Goal: Find contact information: Obtain details needed to contact an individual or organization

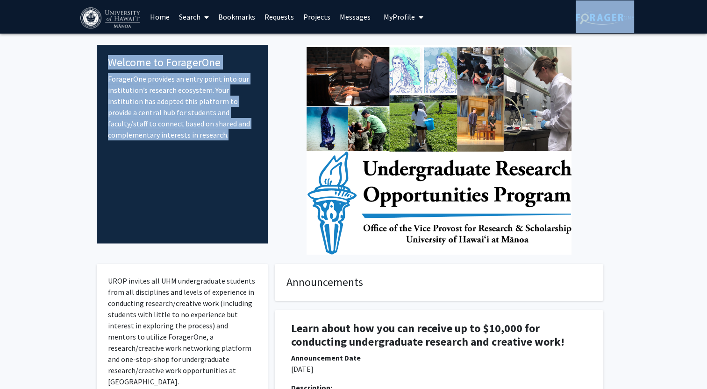
drag, startPoint x: 704, startPoint y: 74, endPoint x: 677, endPoint y: 59, distance: 31.3
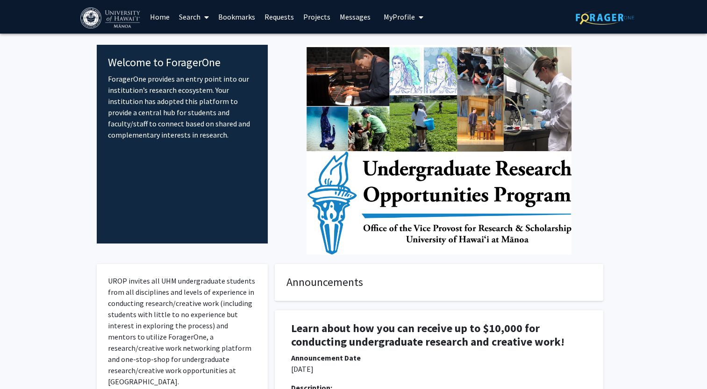
drag, startPoint x: 677, startPoint y: 59, endPoint x: 644, endPoint y: 126, distance: 74.6
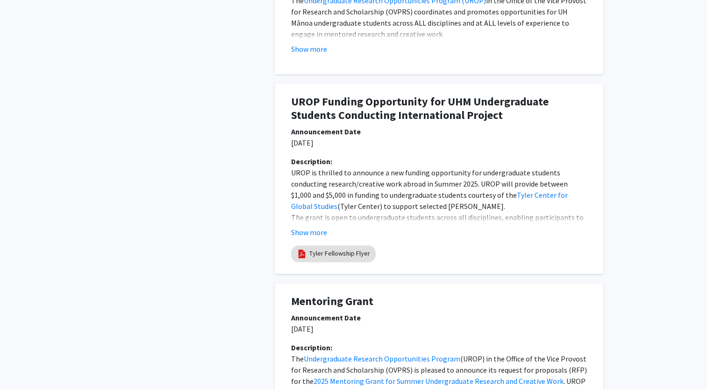
scroll to position [965, 0]
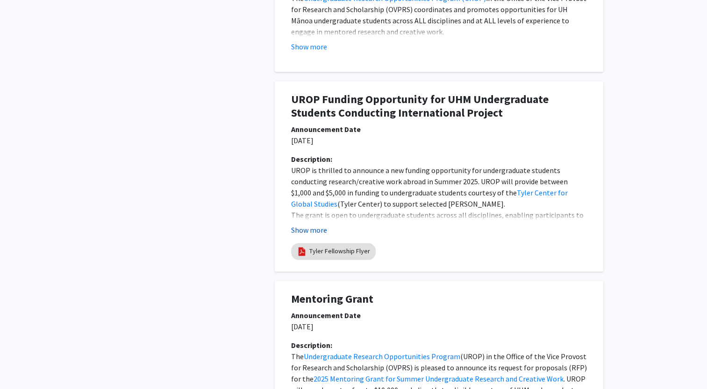
click at [311, 229] on button "Show more" at bounding box center [309, 230] width 36 height 11
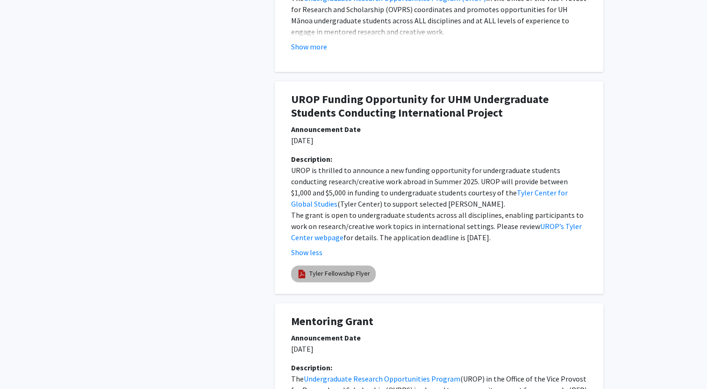
click at [334, 281] on mat-chip "Tyler Fellowship Flyer" at bounding box center [333, 274] width 85 height 17
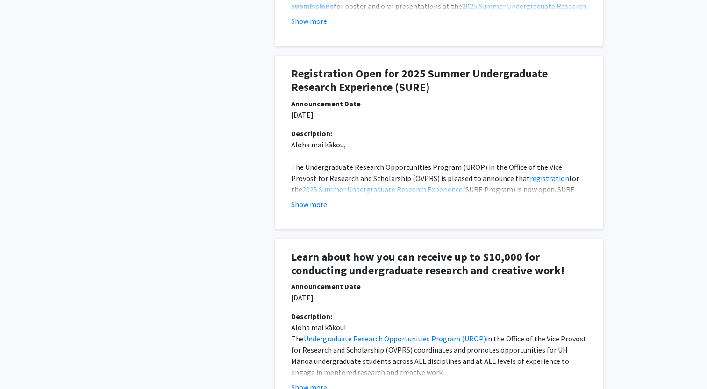
scroll to position [0, 0]
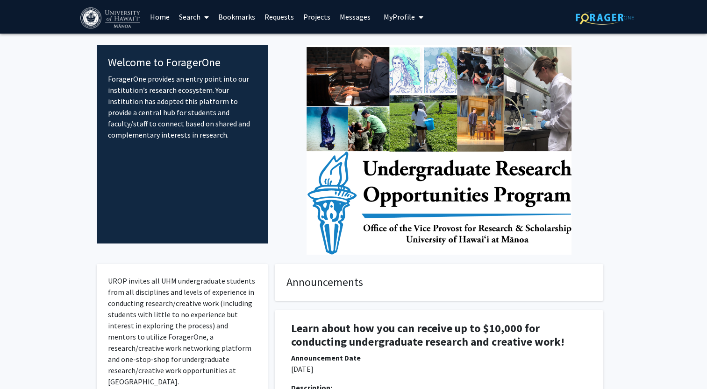
click at [198, 18] on link "Search" at bounding box center [193, 16] width 39 height 33
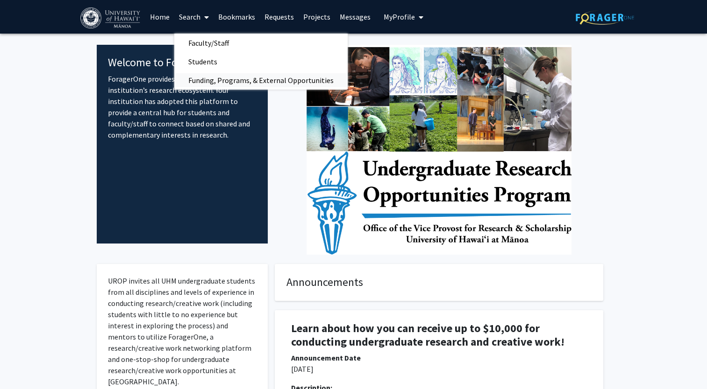
click at [226, 85] on span "Funding, Programs, & External Opportunities" at bounding box center [260, 80] width 173 height 19
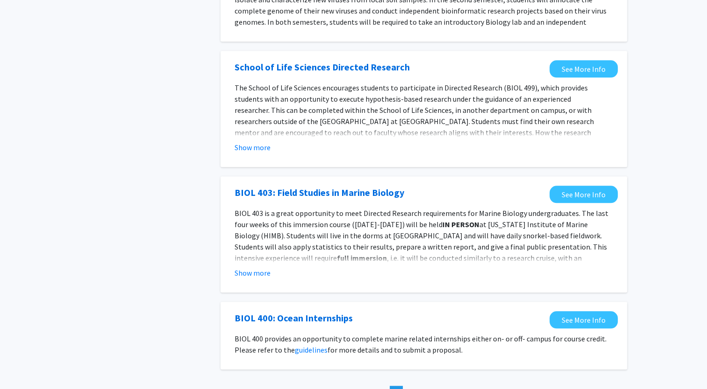
scroll to position [906, 0]
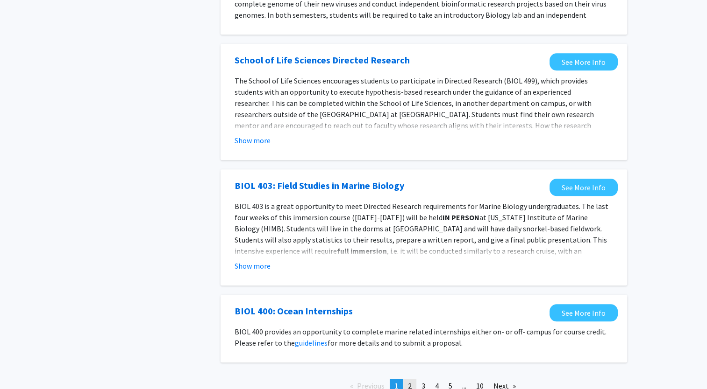
click at [408, 382] on span "2" at bounding box center [410, 386] width 4 height 9
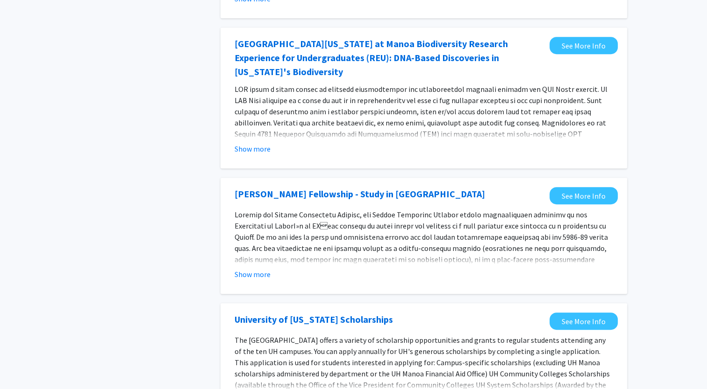
scroll to position [468, 0]
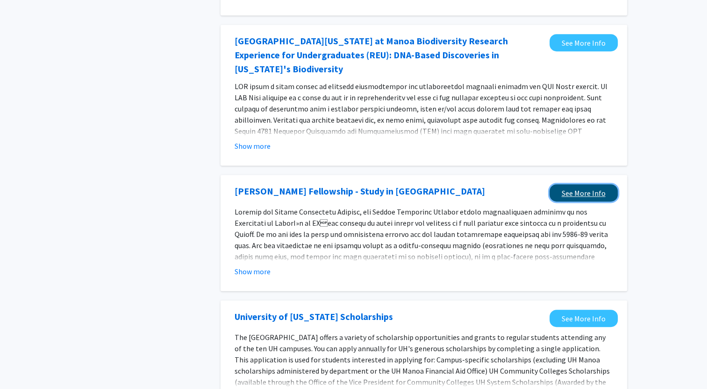
click at [600, 184] on link "See More Info" at bounding box center [583, 192] width 68 height 17
click at [256, 266] on button "Show more" at bounding box center [252, 271] width 36 height 11
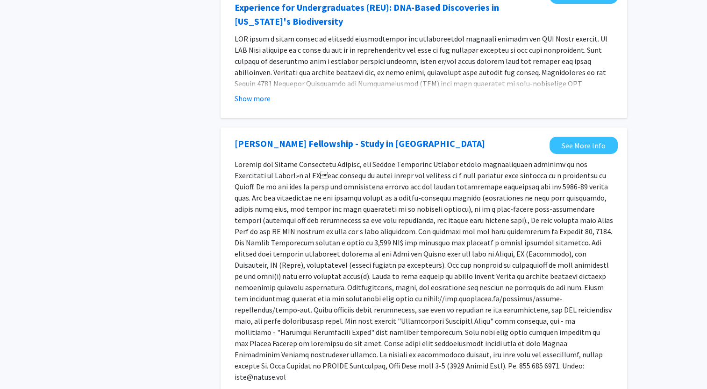
scroll to position [518, 0]
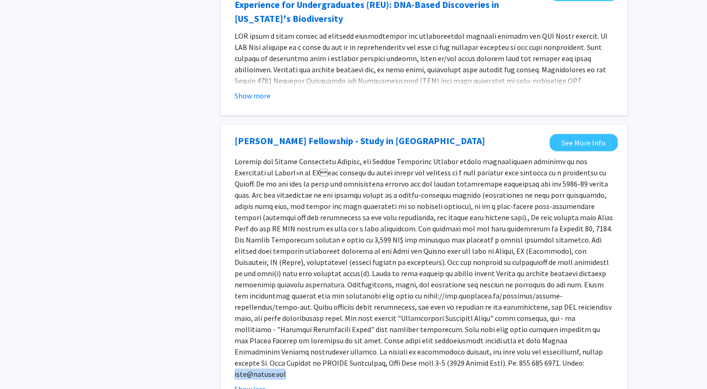
drag, startPoint x: 332, startPoint y: 350, endPoint x: 384, endPoint y: 344, distance: 52.7
click at [384, 344] on p at bounding box center [423, 268] width 378 height 224
copy p "[EMAIL_ADDRESS][US_STATE][DOMAIN_NAME]"
drag, startPoint x: 396, startPoint y: 341, endPoint x: 423, endPoint y: 338, distance: 27.3
click at [423, 338] on p at bounding box center [423, 268] width 378 height 224
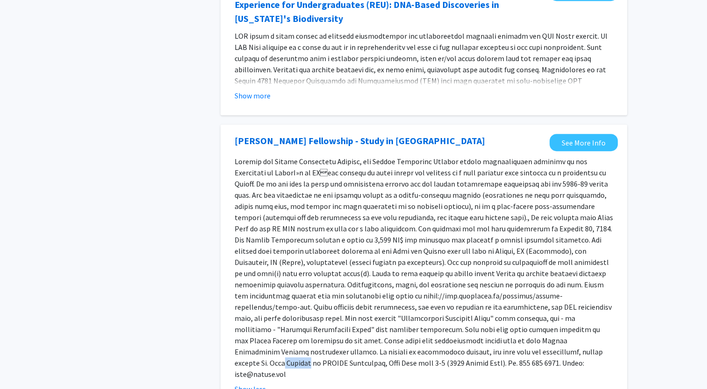
copy p "Hasager"
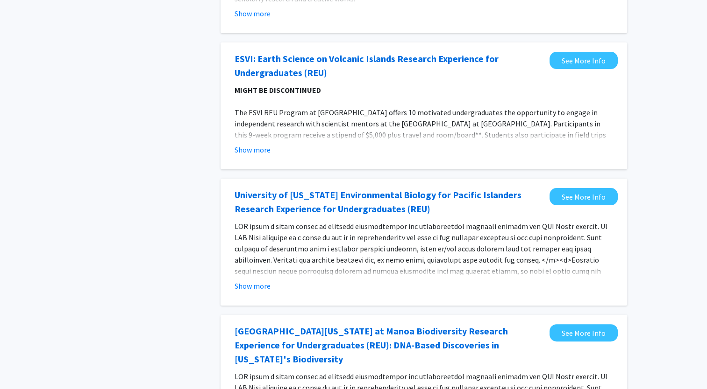
scroll to position [0, 0]
